Goal: Transaction & Acquisition: Purchase product/service

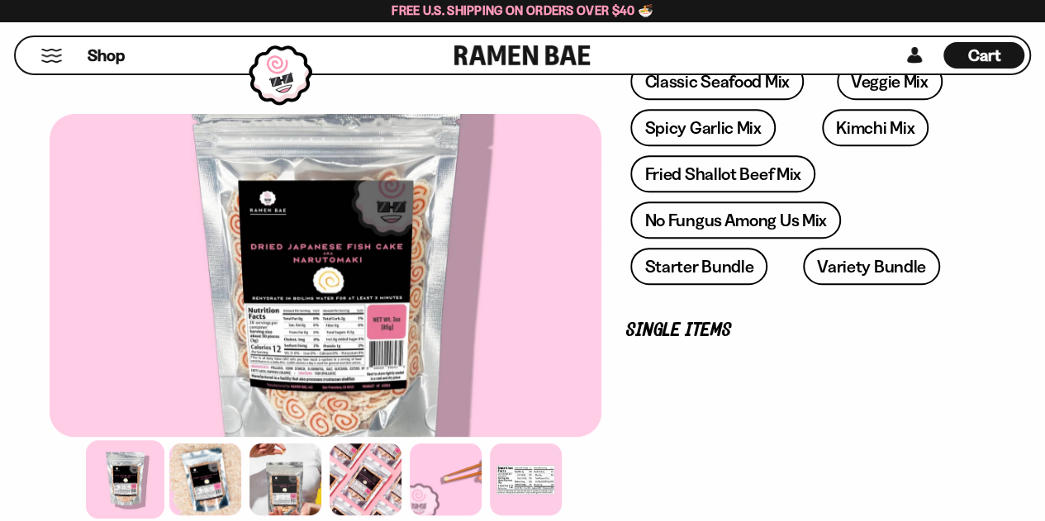
scroll to position [126, 0]
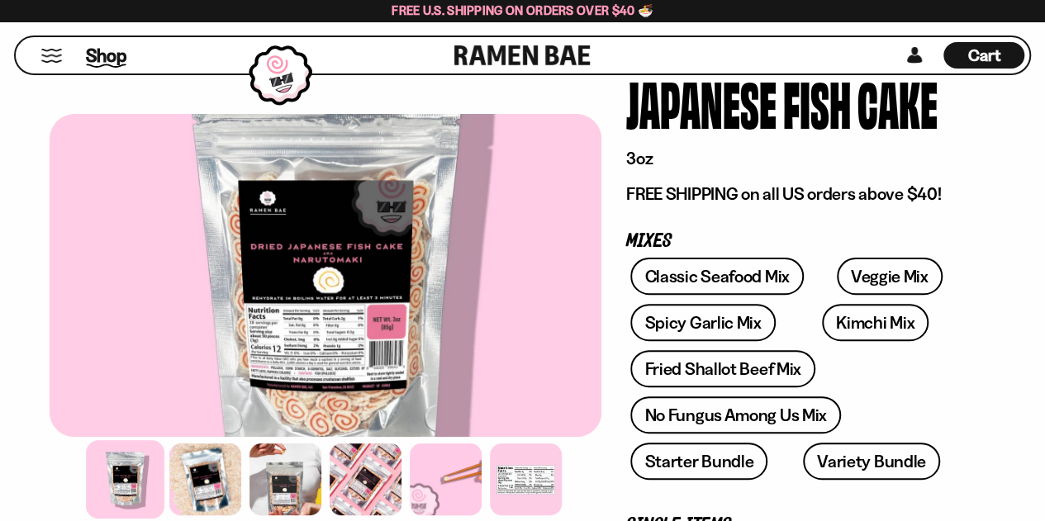
click at [115, 50] on span "Shop" at bounding box center [106, 55] width 40 height 25
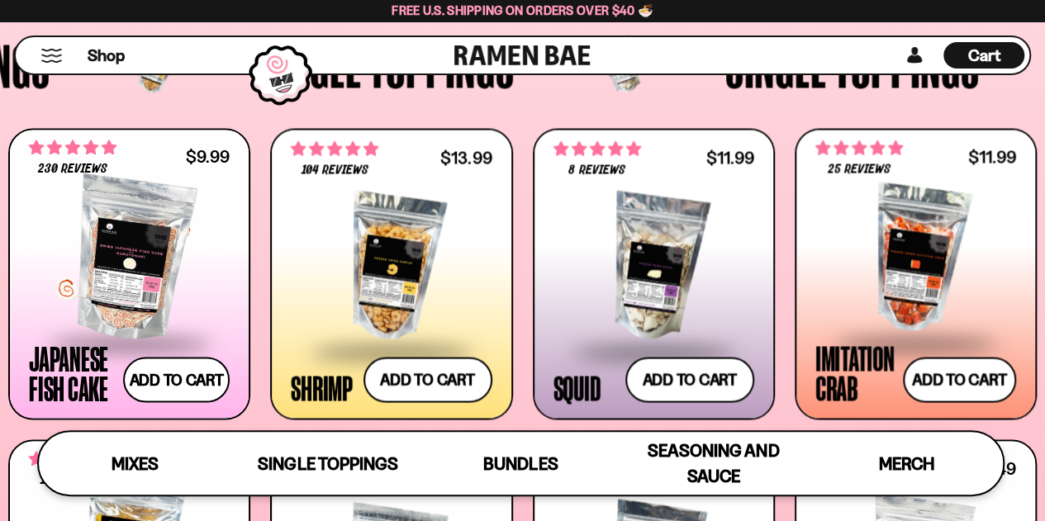
scroll to position [1404, 0]
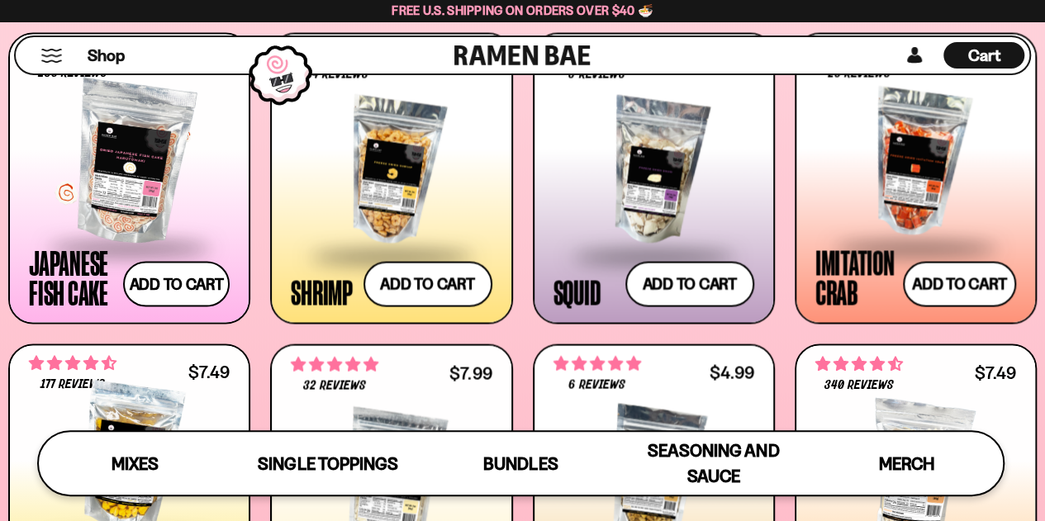
click at [112, 191] on div at bounding box center [129, 162] width 201 height 165
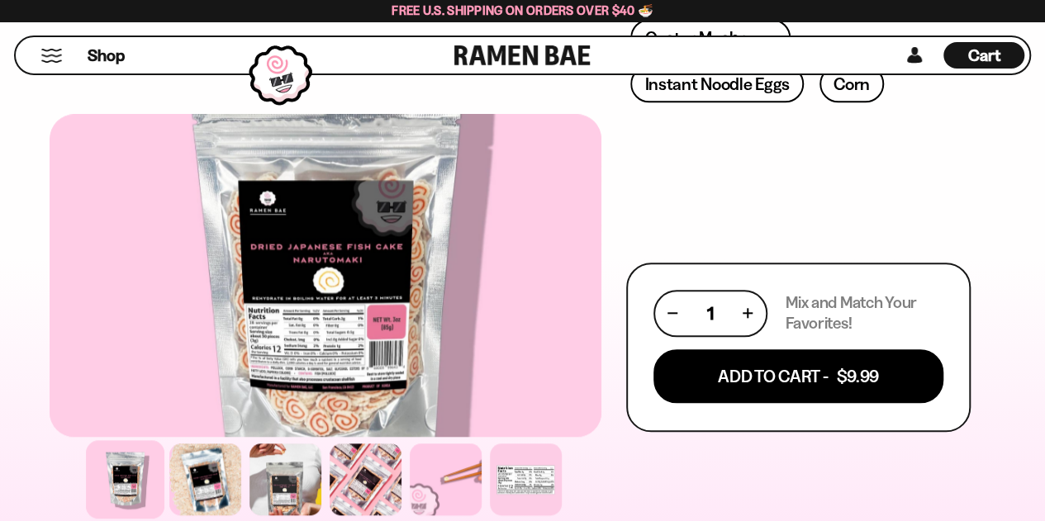
scroll to position [826, 0]
